Goal: Navigation & Orientation: Find specific page/section

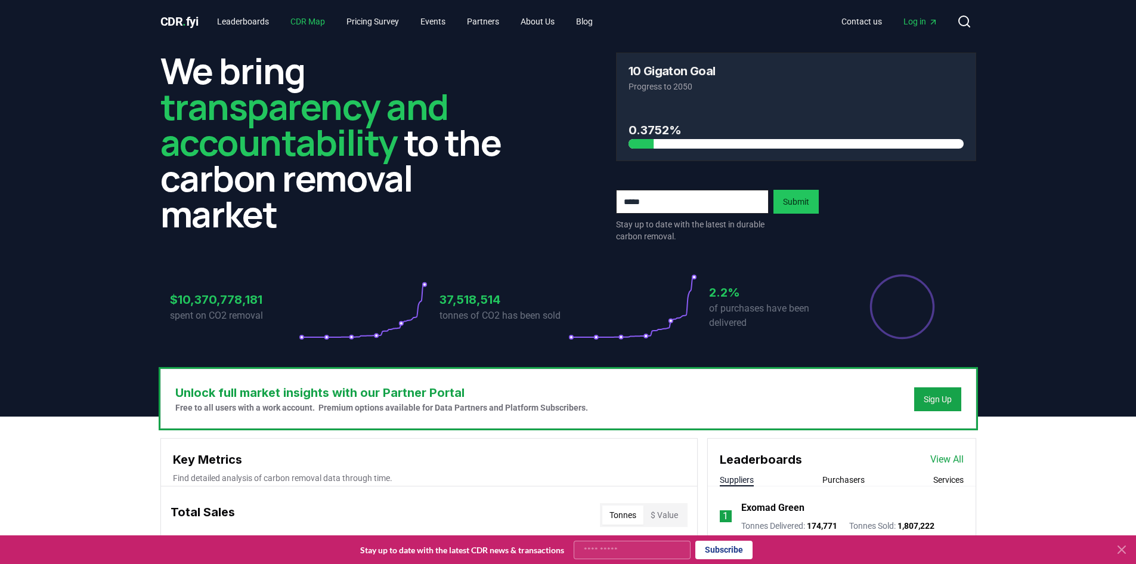
click at [314, 20] on link "CDR Map" at bounding box center [308, 21] width 54 height 21
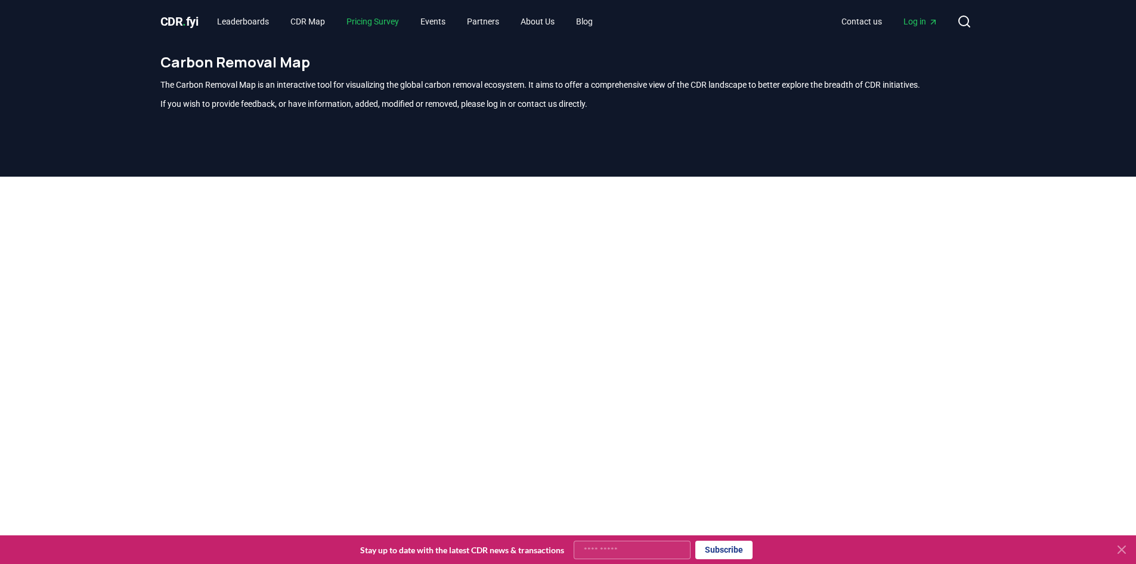
click at [407, 29] on link "Pricing Survey" at bounding box center [373, 21] width 72 height 21
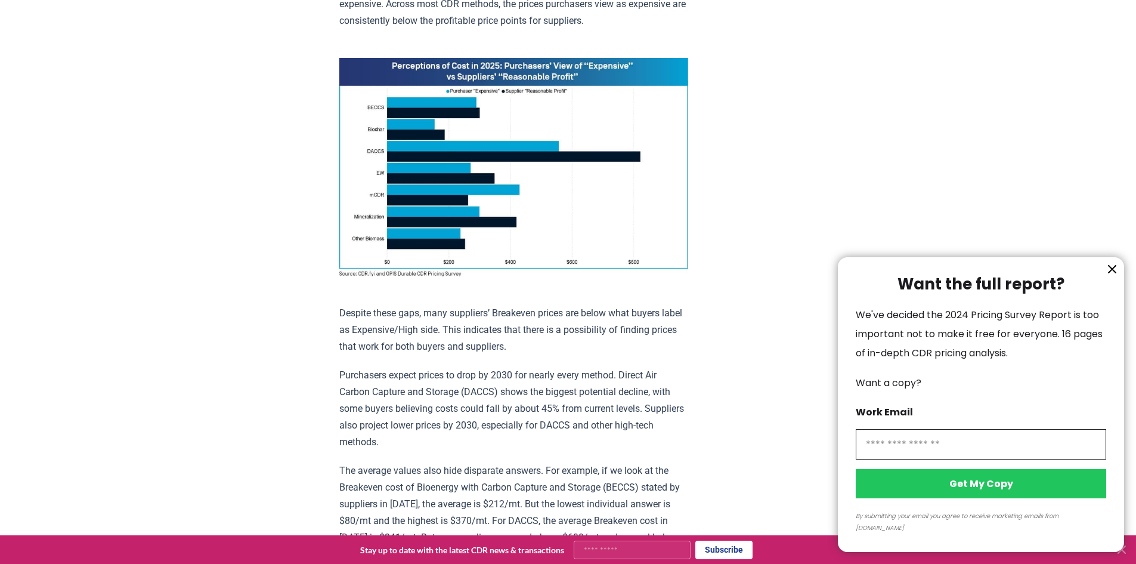
scroll to position [895, 0]
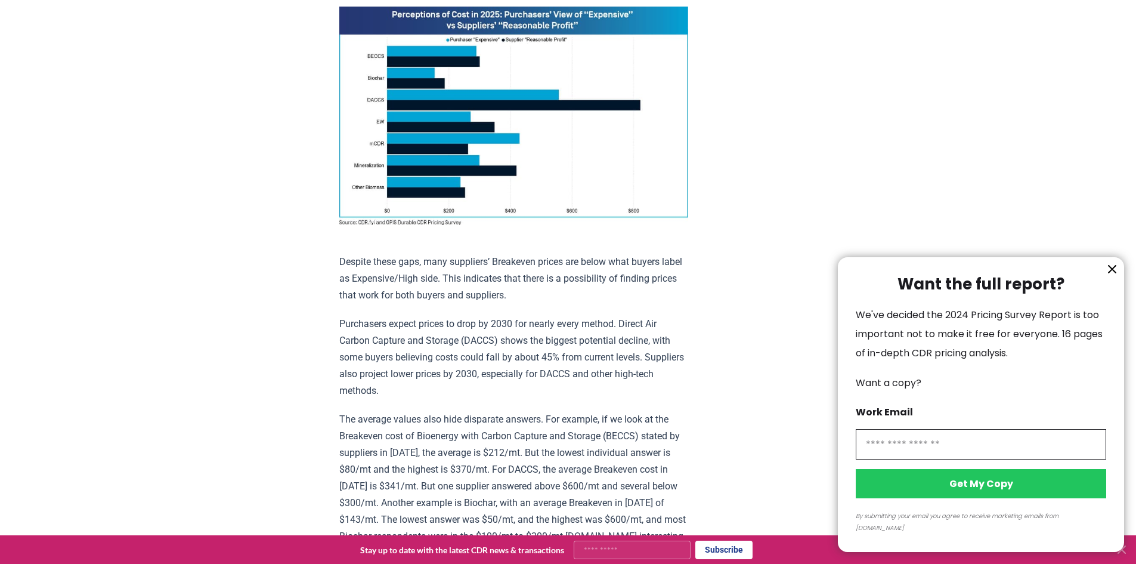
click at [1117, 276] on icon "information" at bounding box center [1112, 269] width 14 height 14
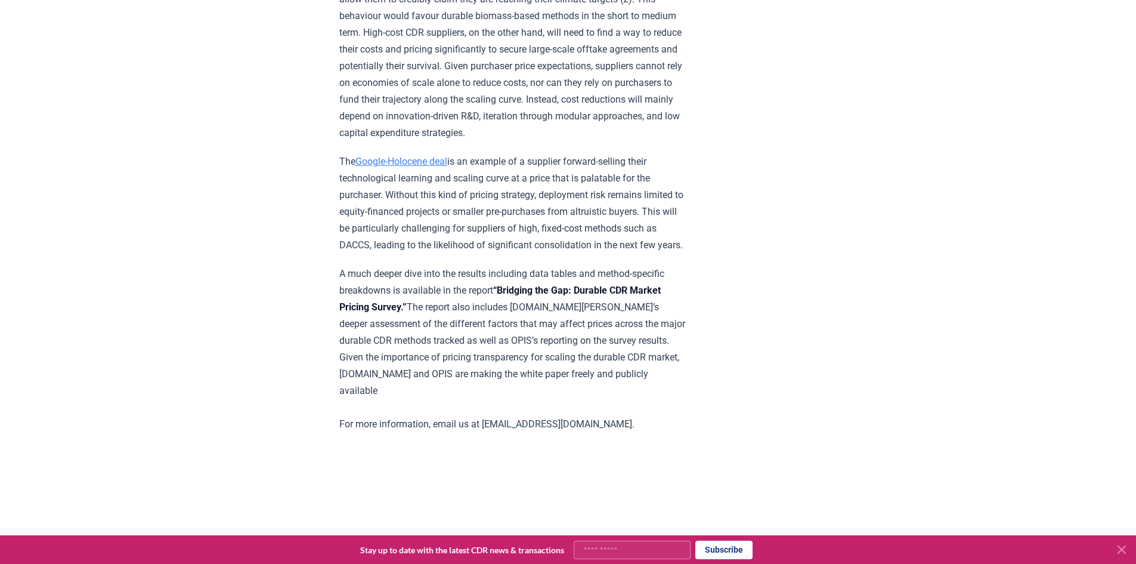
scroll to position [1431, 0]
